Goal: Information Seeking & Learning: Learn about a topic

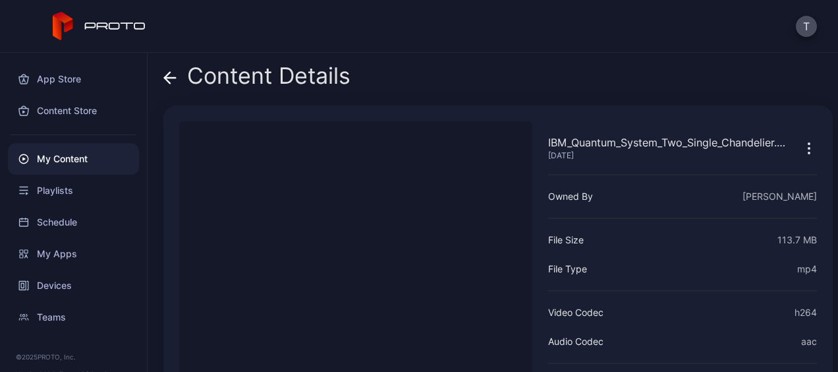
click at [801, 149] on icon "button" at bounding box center [809, 148] width 16 height 16
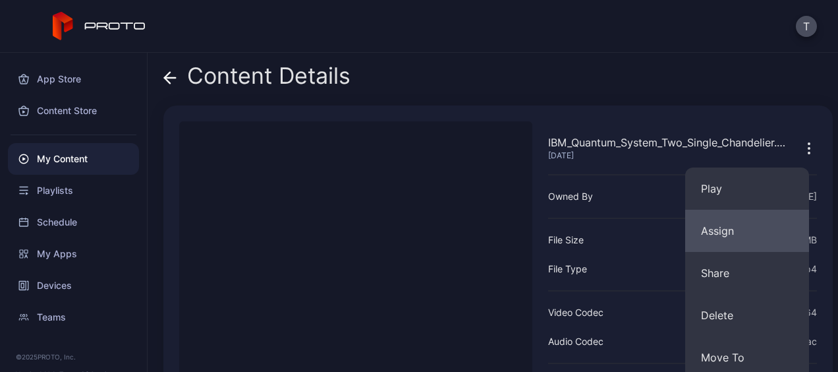
click at [727, 227] on button "Assign" at bounding box center [747, 231] width 124 height 42
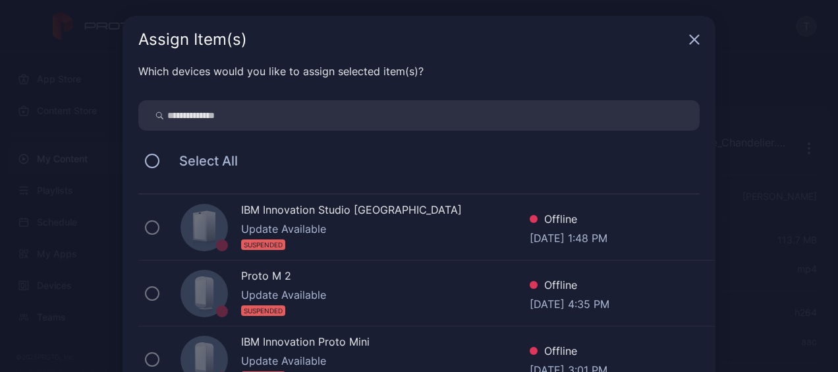
scroll to position [9, 0]
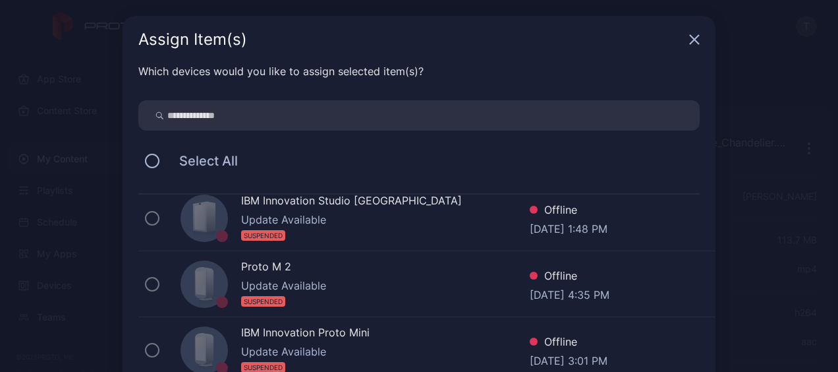
click at [691, 40] on icon "button" at bounding box center [695, 40] width 9 height 9
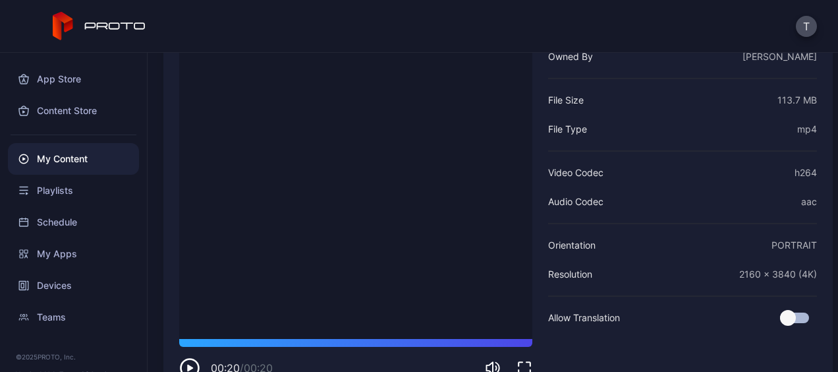
scroll to position [142, 0]
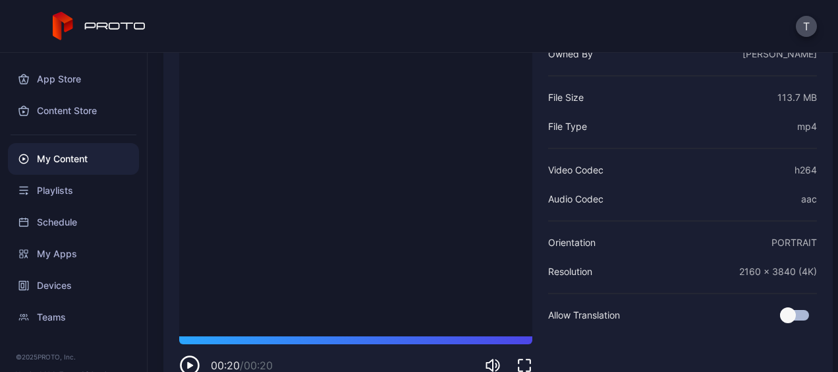
click at [192, 361] on icon "button" at bounding box center [189, 365] width 21 height 21
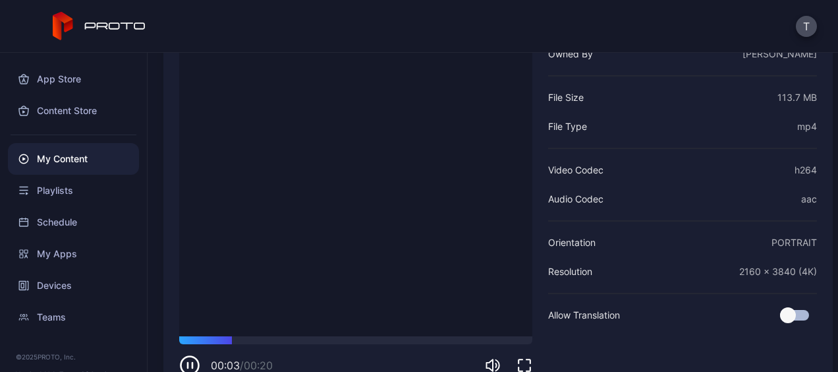
click at [523, 363] on icon "button" at bounding box center [525, 365] width 16 height 16
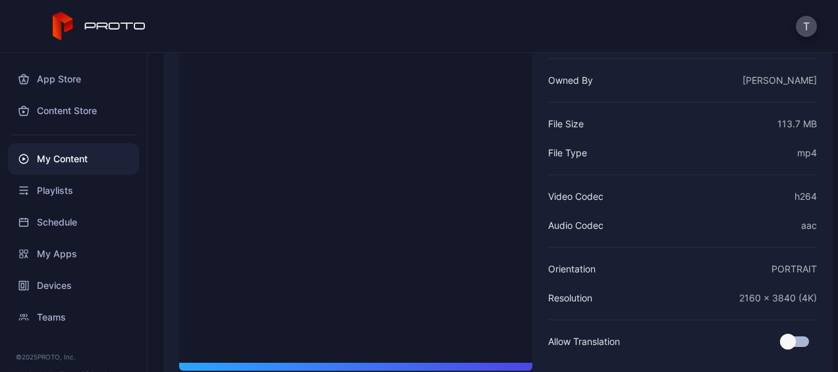
scroll to position [109, 0]
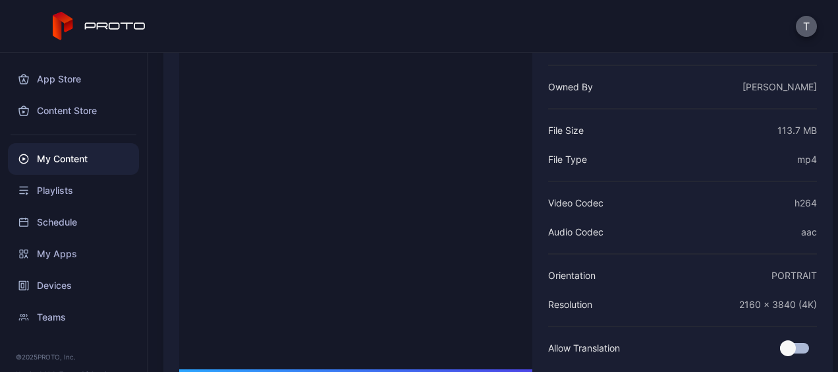
click at [805, 23] on button "T" at bounding box center [806, 26] width 21 height 21
click at [658, 43] on div "T" at bounding box center [419, 26] width 838 height 53
click at [358, 181] on video "Sorry, your browser doesn‘t support embedded videos" at bounding box center [355, 190] width 353 height 357
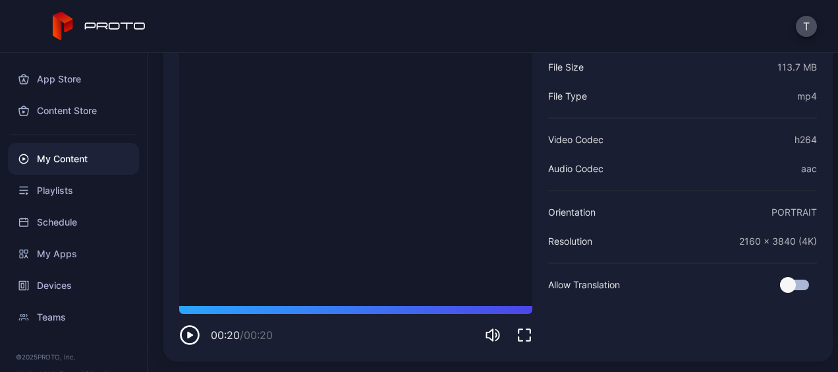
click at [184, 344] on icon "button" at bounding box center [189, 334] width 21 height 21
click at [55, 250] on div "My Apps" at bounding box center [73, 254] width 131 height 32
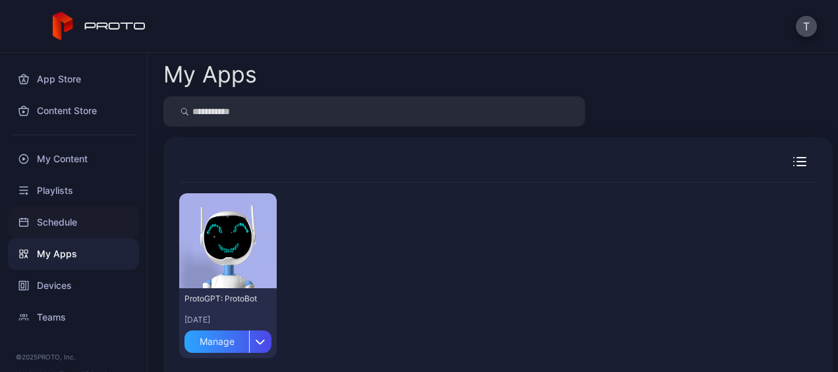
click at [61, 219] on div "Schedule" at bounding box center [73, 222] width 131 height 32
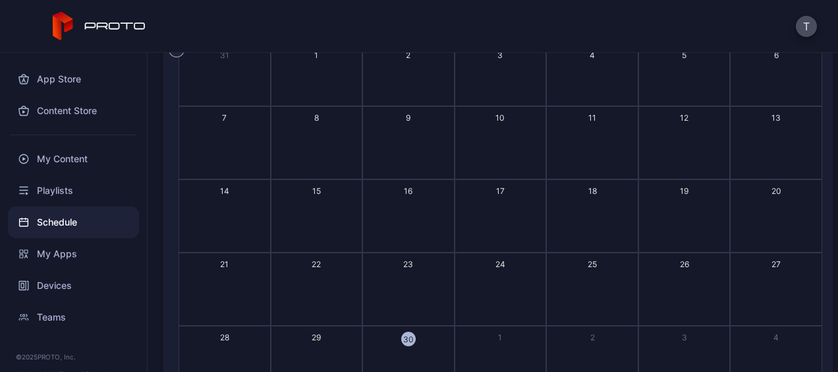
scroll to position [119, 0]
click at [51, 84] on div "App Store" at bounding box center [73, 79] width 131 height 32
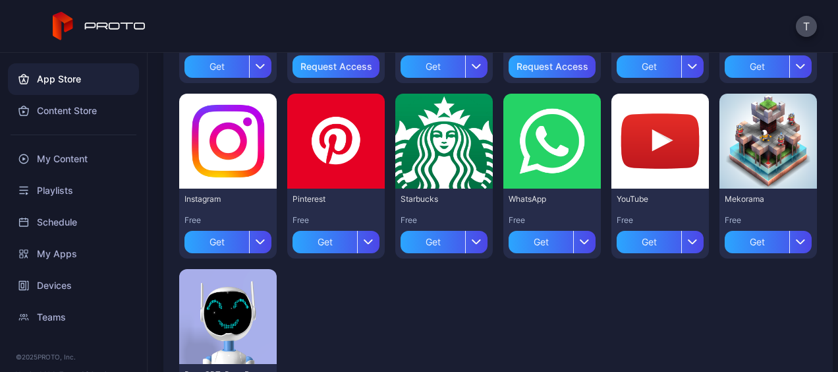
scroll to position [629, 0]
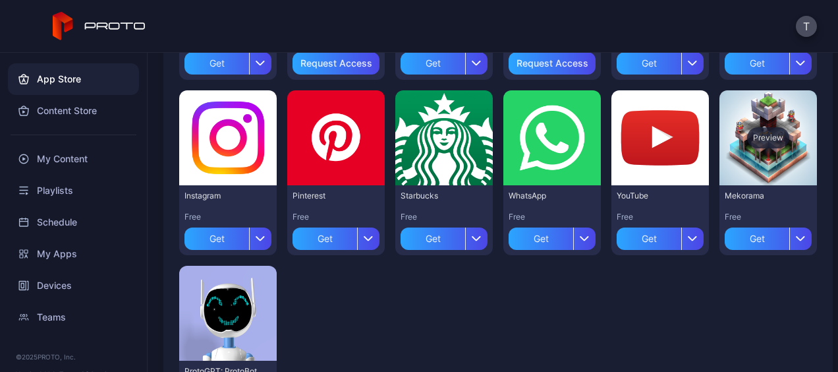
click at [767, 154] on div "Preview" at bounding box center [769, 137] width 98 height 95
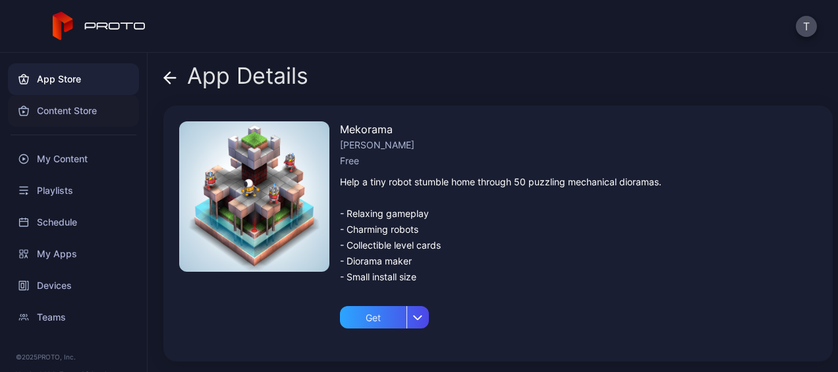
click at [67, 120] on div "Content Store" at bounding box center [73, 111] width 131 height 32
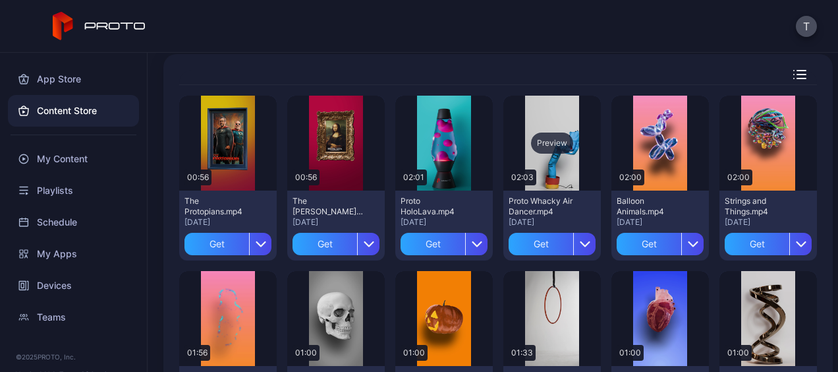
scroll to position [87, 0]
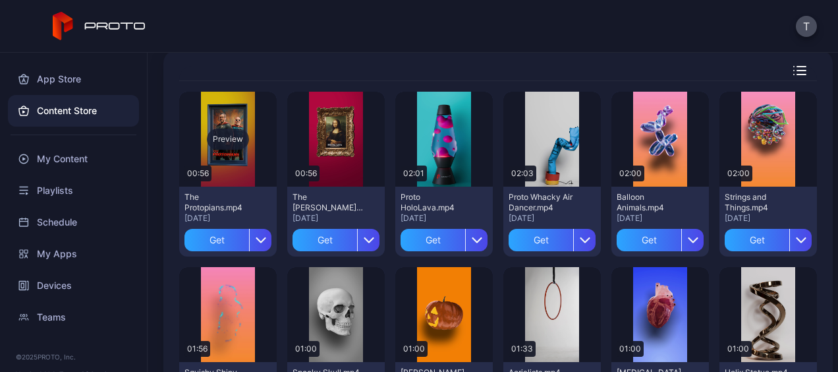
click at [221, 135] on div "Preview" at bounding box center [228, 138] width 42 height 21
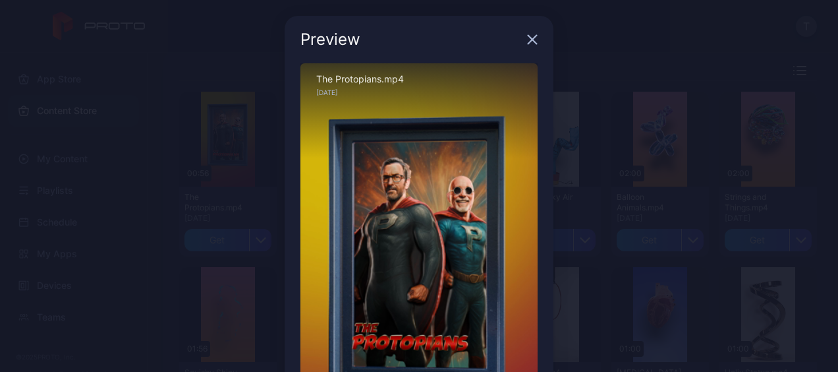
click at [527, 36] on icon "button" at bounding box center [532, 39] width 11 height 11
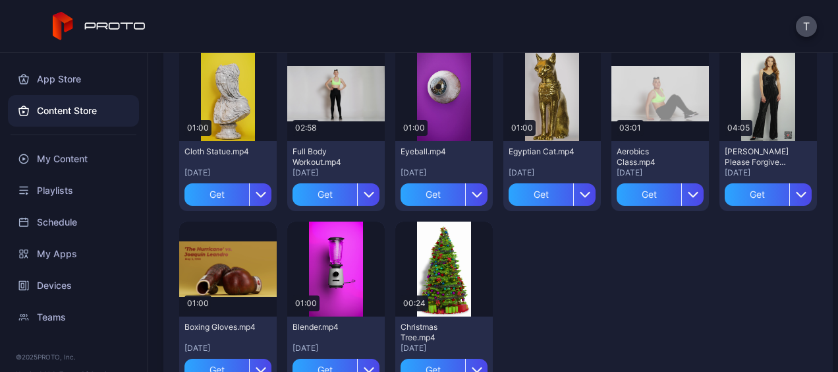
scroll to position [2462, 0]
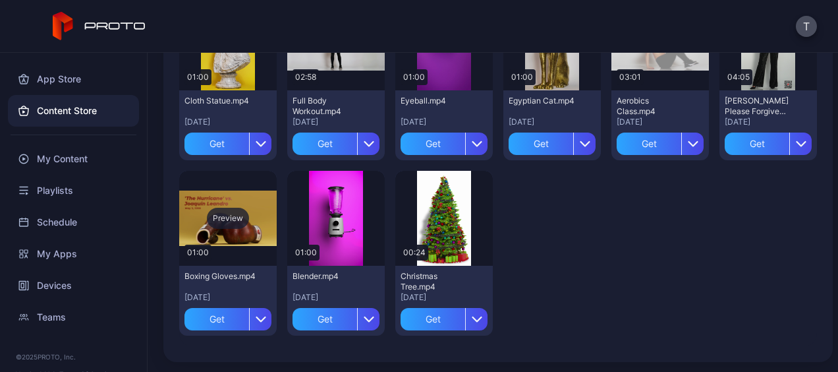
click at [235, 220] on div "Preview" at bounding box center [228, 218] width 42 height 21
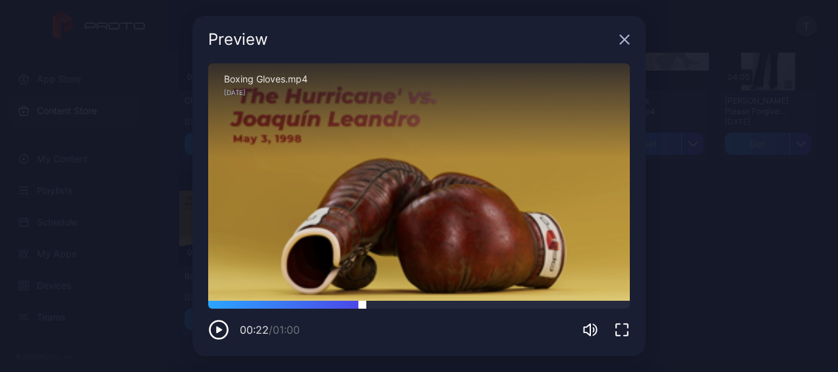
click at [362, 307] on div at bounding box center [419, 304] width 422 height 8
click at [418, 307] on div at bounding box center [419, 304] width 422 height 8
click at [474, 305] on div at bounding box center [419, 304] width 422 height 8
click at [536, 299] on div "Sorry, your browser doesn‘t support embedded videos" at bounding box center [419, 181] width 422 height 237
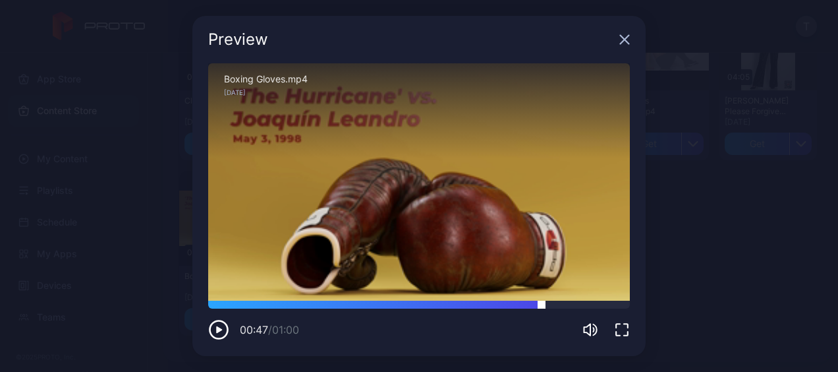
click at [542, 300] on div at bounding box center [419, 304] width 422 height 8
click at [582, 300] on div at bounding box center [419, 304] width 422 height 8
click at [624, 38] on icon "button" at bounding box center [624, 39] width 11 height 11
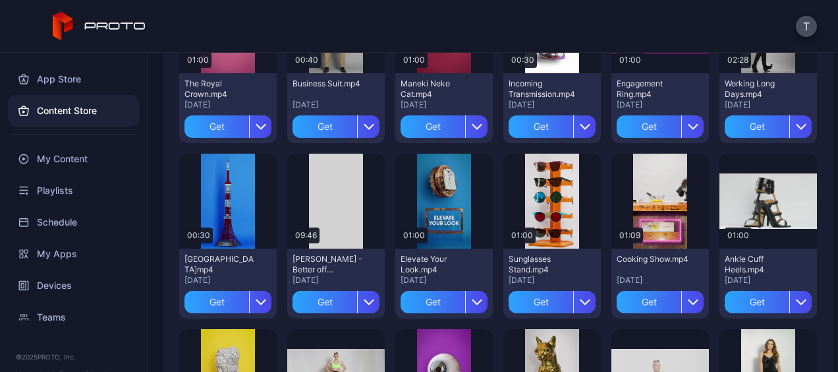
scroll to position [2127, 0]
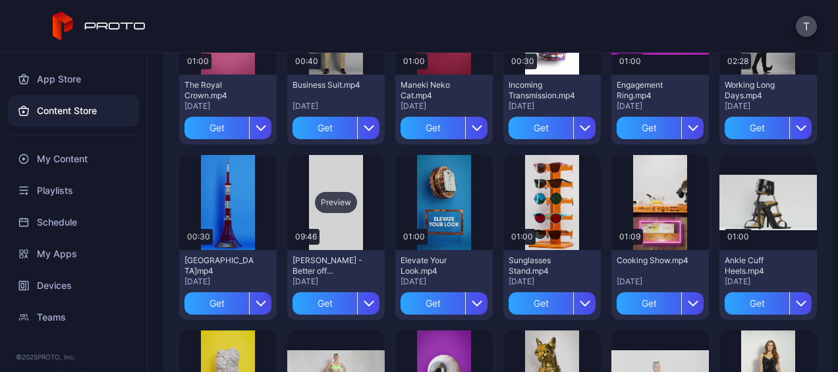
click at [329, 206] on div "Preview" at bounding box center [336, 202] width 42 height 21
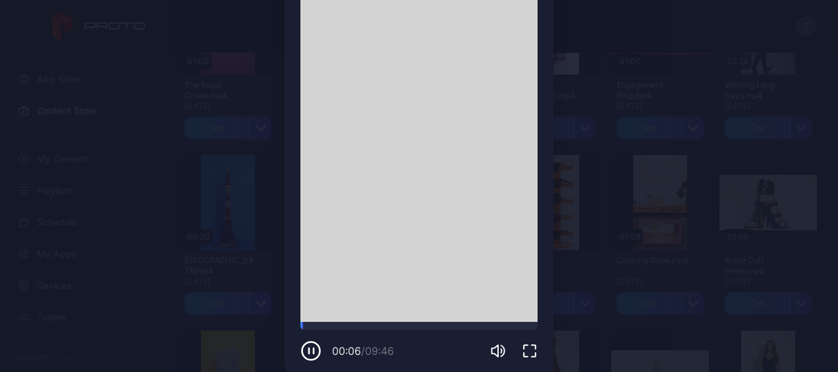
scroll to position [173, 0]
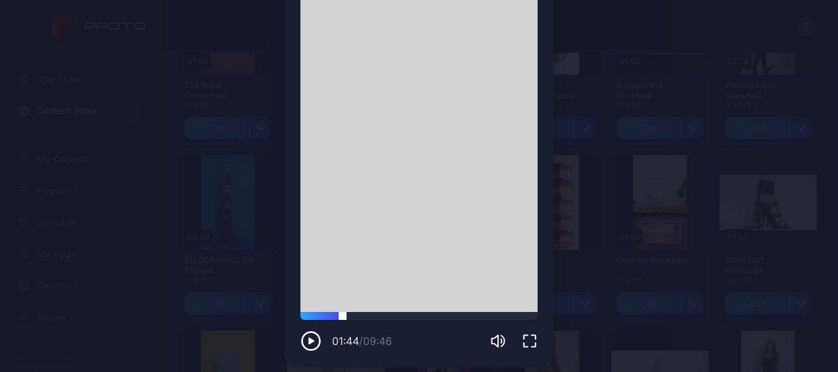
click at [335, 318] on div at bounding box center [418, 316] width 237 height 8
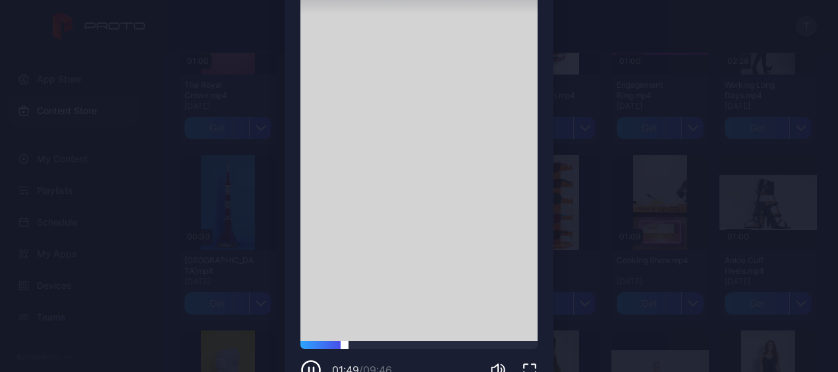
scroll to position [145, 0]
click at [390, 345] on div at bounding box center [418, 344] width 237 height 8
click at [445, 343] on div at bounding box center [418, 344] width 237 height 8
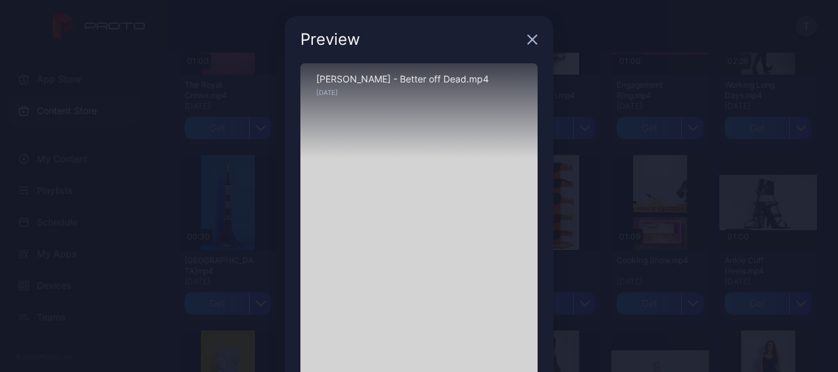
click at [528, 42] on icon "button" at bounding box center [532, 40] width 9 height 9
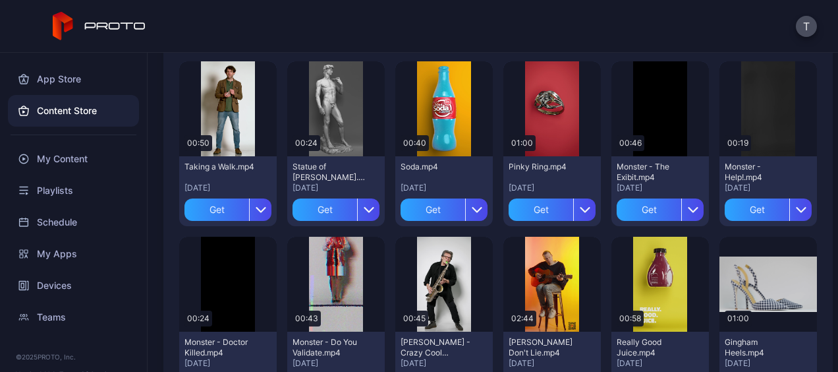
scroll to position [1695, 0]
click at [236, 286] on div "Preview" at bounding box center [228, 283] width 42 height 21
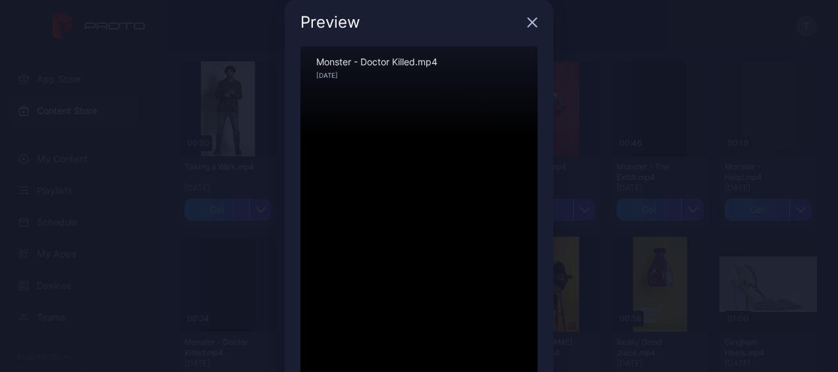
scroll to position [16, 0]
click at [527, 20] on icon "button" at bounding box center [532, 23] width 11 height 11
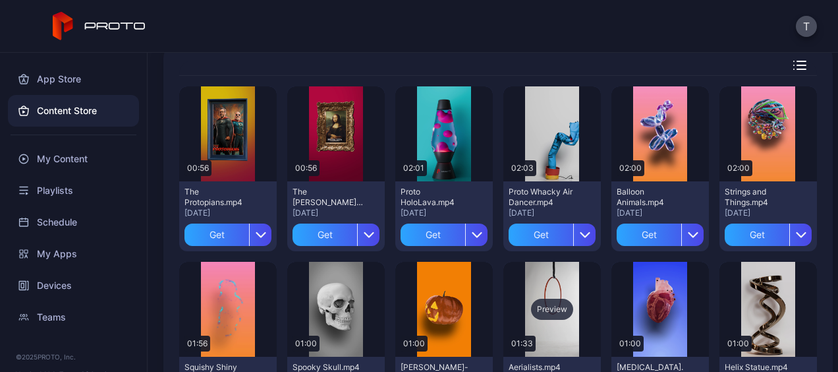
scroll to position [0, 0]
